Goal: Navigation & Orientation: Find specific page/section

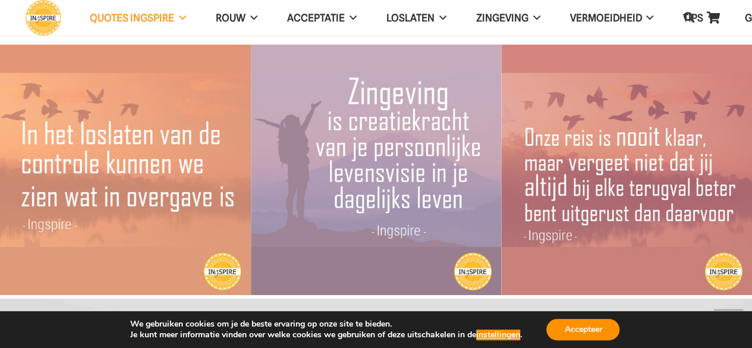
scroll to position [2284, 0]
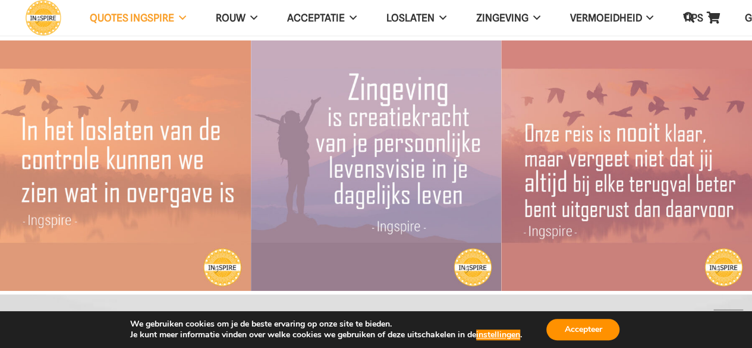
drag, startPoint x: 755, startPoint y: 109, endPoint x: 760, endPoint y: 255, distance: 146.3
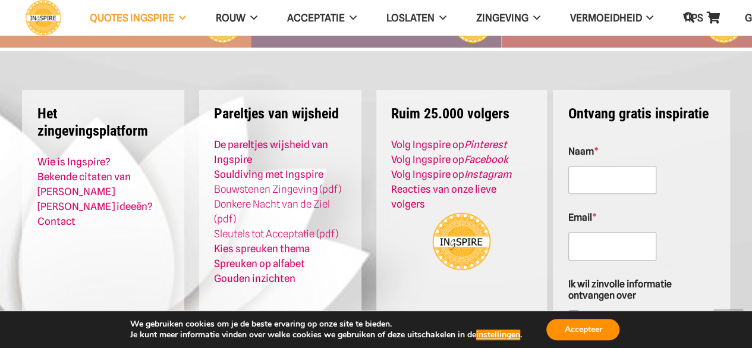
scroll to position [2516, 0]
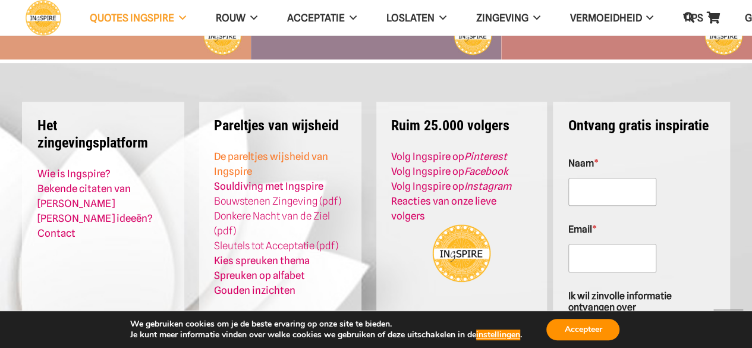
click at [238, 150] on link "De pareltjes wijsheid van Ingspire" at bounding box center [271, 163] width 114 height 27
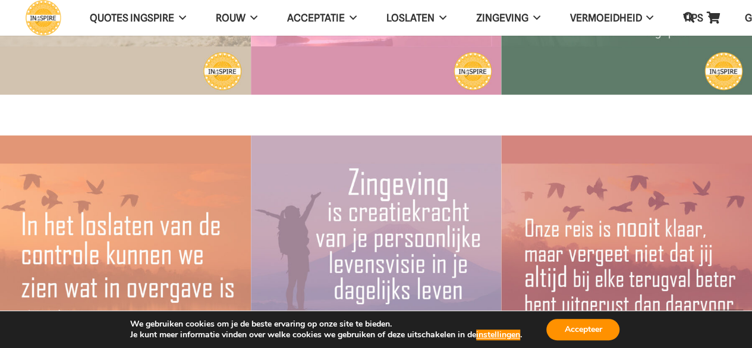
scroll to position [857, 0]
